Goal: Information Seeking & Learning: Learn about a topic

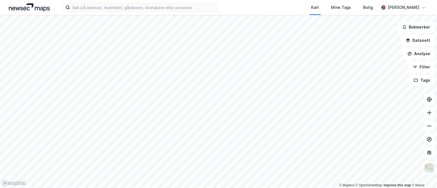
click at [189, 14] on div "Kart Mine Tags Bolig [PERSON_NAME]" at bounding box center [218, 7] width 437 height 15
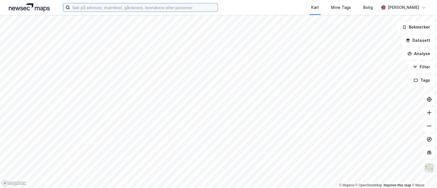
click at [194, 5] on input at bounding box center [144, 7] width 148 height 8
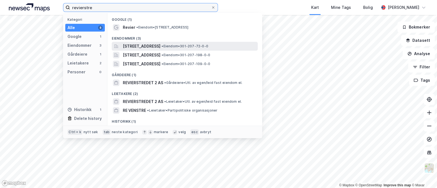
type input "revierstre"
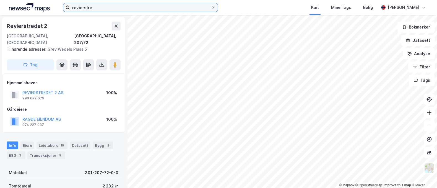
scroll to position [49, 0]
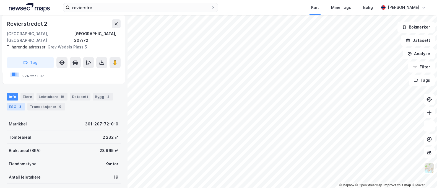
click at [14, 103] on div "ESG 3" at bounding box center [16, 107] width 19 height 8
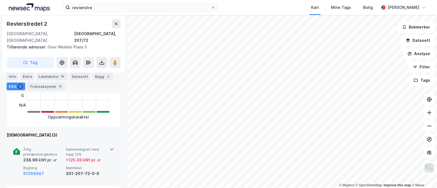
scroll to position [159, 0]
click at [110, 147] on icon at bounding box center [112, 149] width 4 height 4
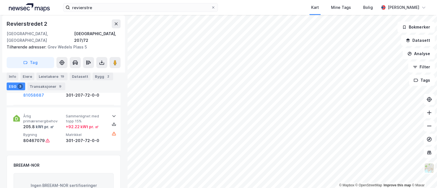
scroll to position [335, 0]
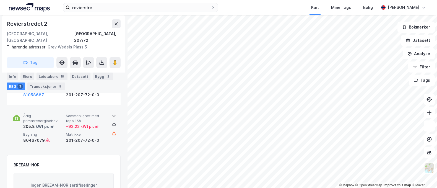
click at [102, 113] on span "Sammenlignet med topp 15%" at bounding box center [86, 118] width 40 height 10
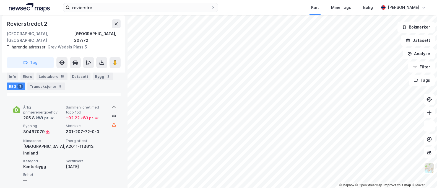
scroll to position [300, 0]
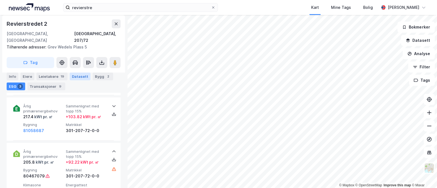
click at [78, 74] on div "Datasett" at bounding box center [80, 77] width 21 height 8
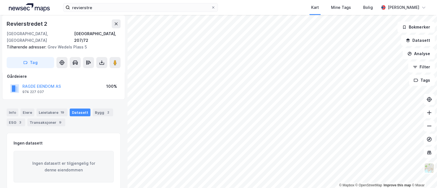
scroll to position [34, 0]
click at [100, 107] on div "Bygg 2" at bounding box center [103, 111] width 20 height 8
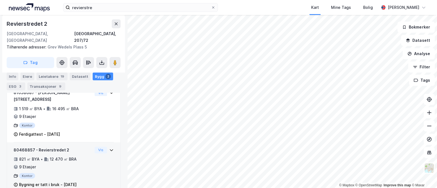
scroll to position [115, 0]
click at [109, 148] on icon at bounding box center [111, 150] width 4 height 4
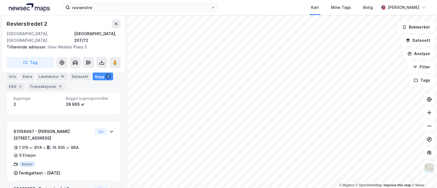
scroll to position [48, 0]
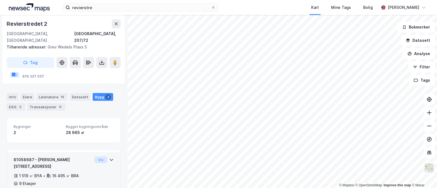
click at [101, 156] on button "Vis" at bounding box center [101, 159] width 12 height 7
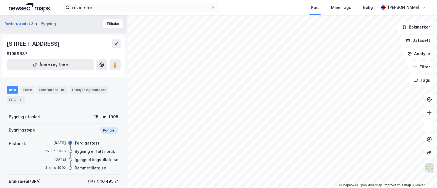
scroll to position [69, 0]
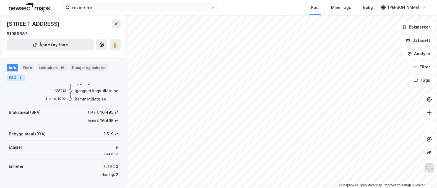
click at [19, 75] on div "2" at bounding box center [20, 78] width 6 height 6
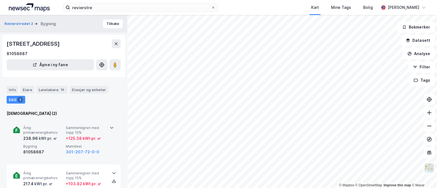
scroll to position [6, 0]
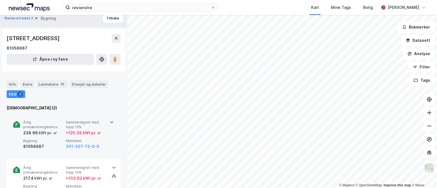
click at [110, 121] on icon at bounding box center [112, 122] width 4 height 4
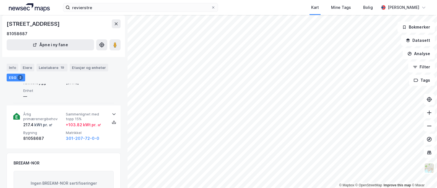
scroll to position [111, 0]
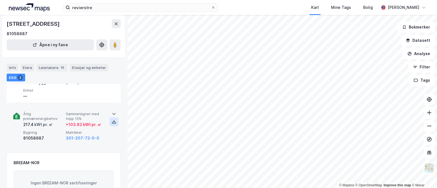
click at [113, 124] on icon at bounding box center [114, 122] width 4 height 4
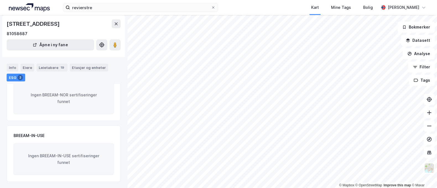
scroll to position [199, 0]
click at [46, 68] on div "Leietakere 19" at bounding box center [52, 68] width 31 height 8
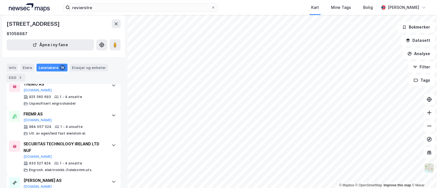
scroll to position [596, 0]
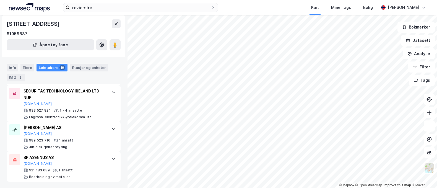
click at [169, 2] on div "revierstre Kart Mine Tags Bolig [PERSON_NAME]" at bounding box center [218, 7] width 437 height 15
